Goal: Transaction & Acquisition: Purchase product/service

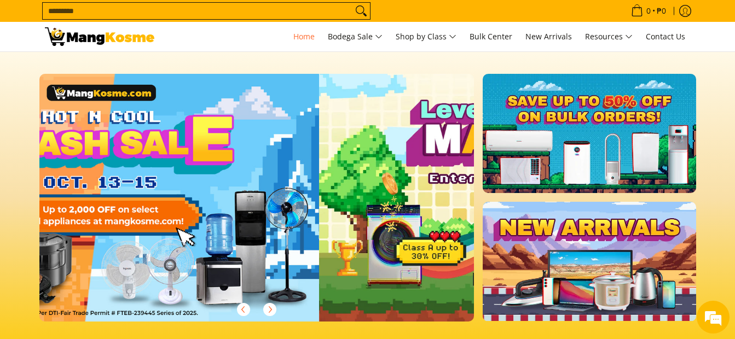
scroll to position [0, 435]
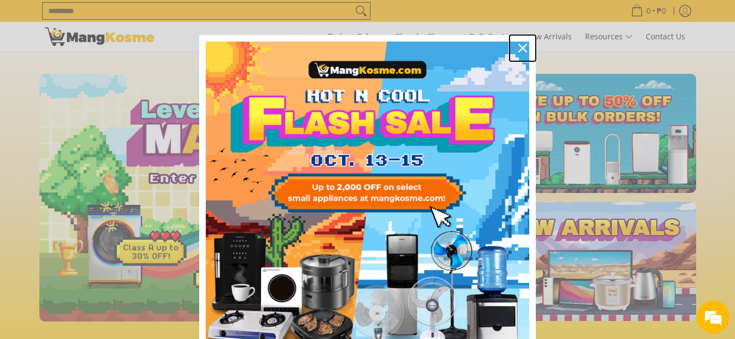
click at [521, 47] on icon "close icon" at bounding box center [522, 48] width 9 height 9
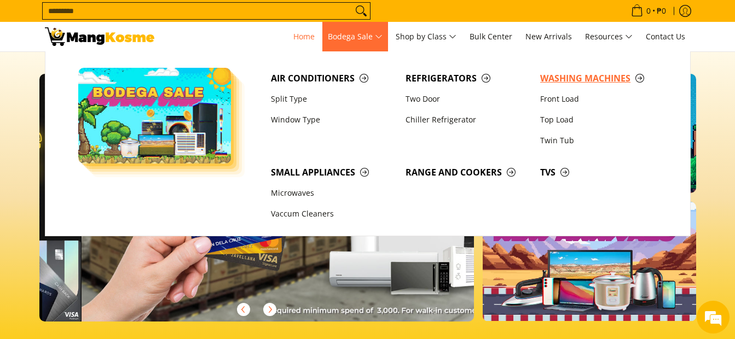
scroll to position [0, 1305]
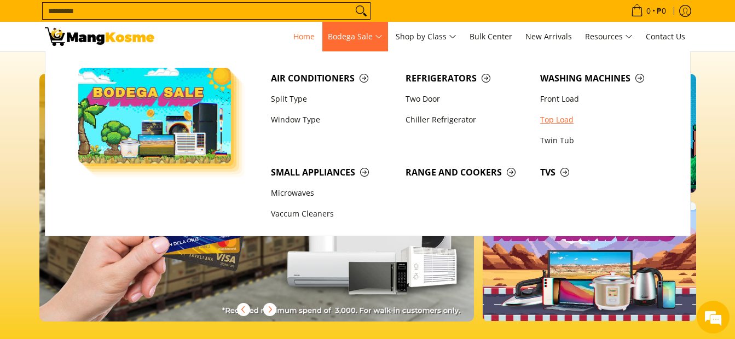
click at [566, 119] on link "Top Load" at bounding box center [602, 119] width 135 height 21
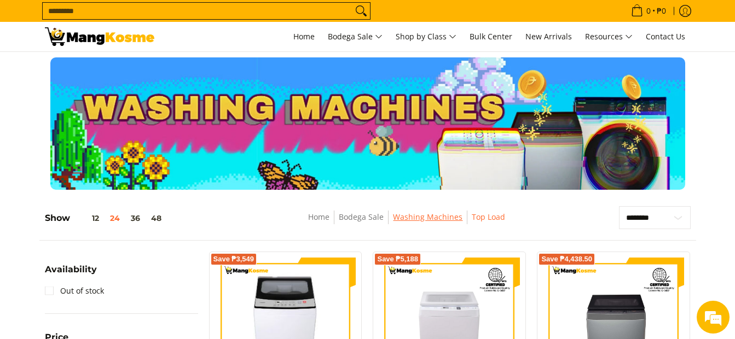
click at [435, 216] on link "Washing Machines" at bounding box center [428, 217] width 70 height 10
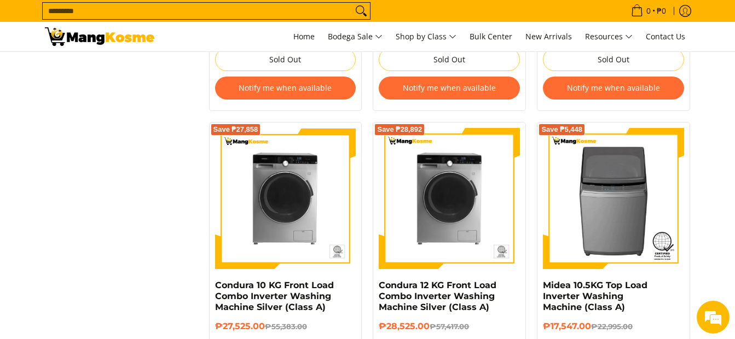
scroll to position [1877, 0]
